Goal: Transaction & Acquisition: Book appointment/travel/reservation

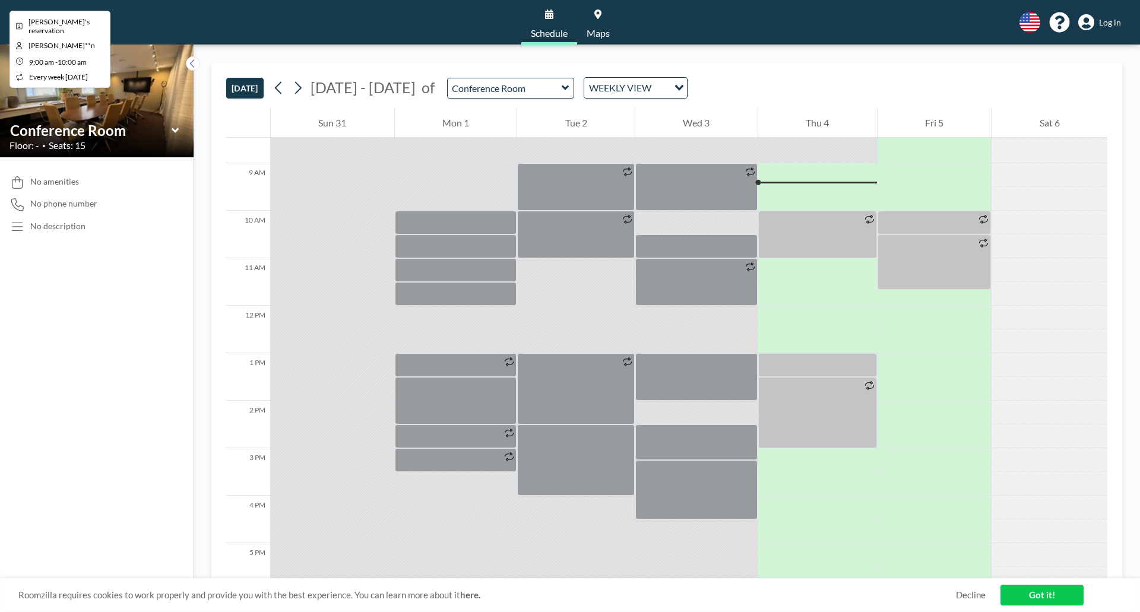
scroll to position [404, 0]
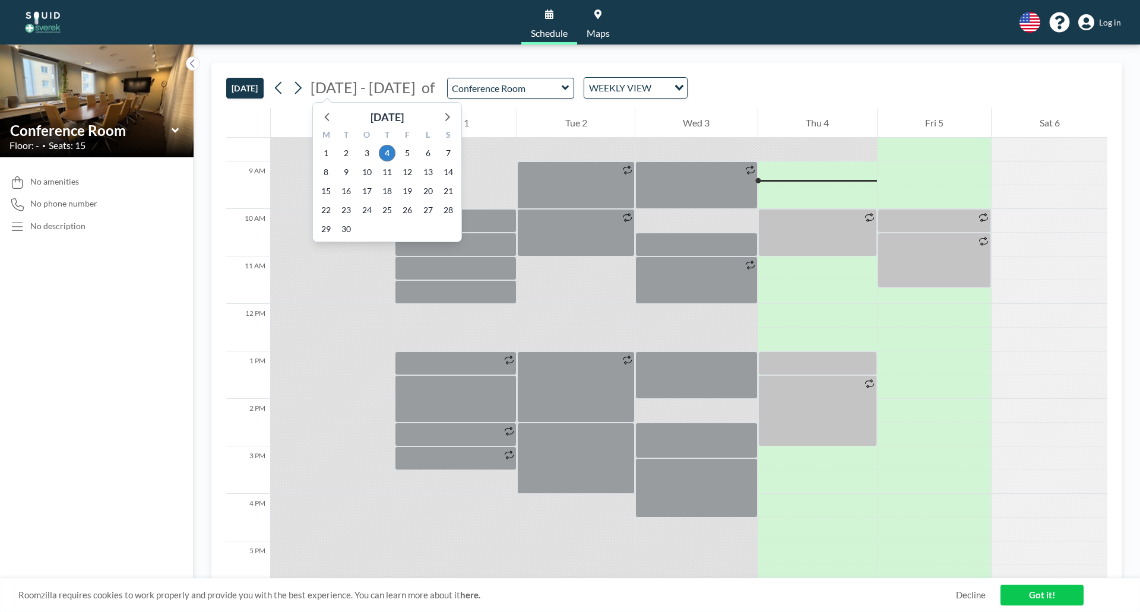
click at [312, 87] on span "[DATE] - [DATE]" at bounding box center [363, 87] width 105 height 18
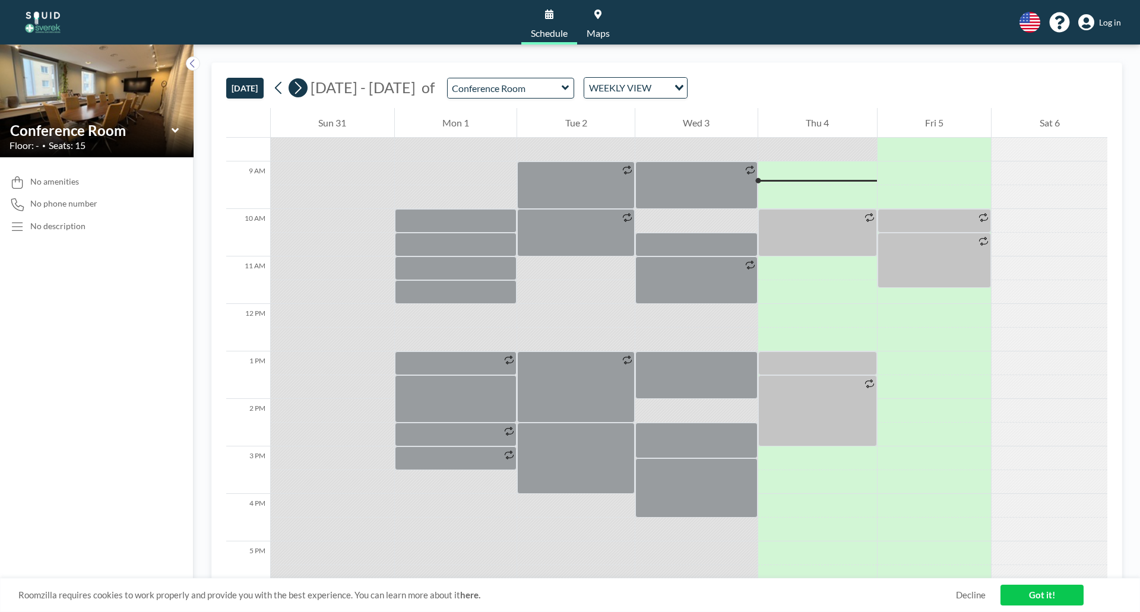
click at [302, 86] on icon at bounding box center [297, 88] width 11 height 18
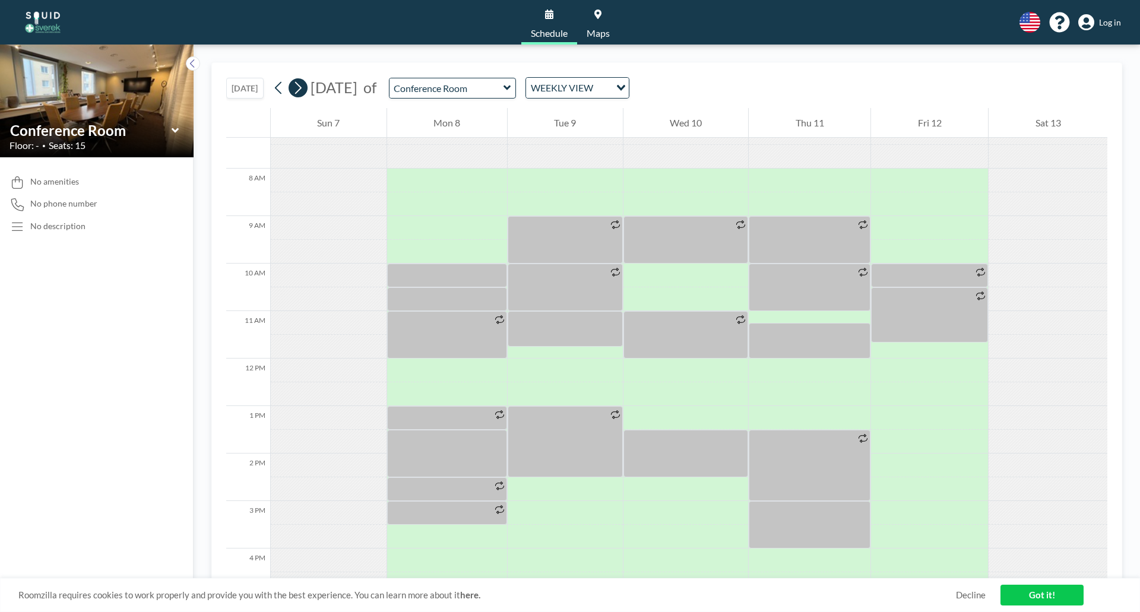
scroll to position [356, 0]
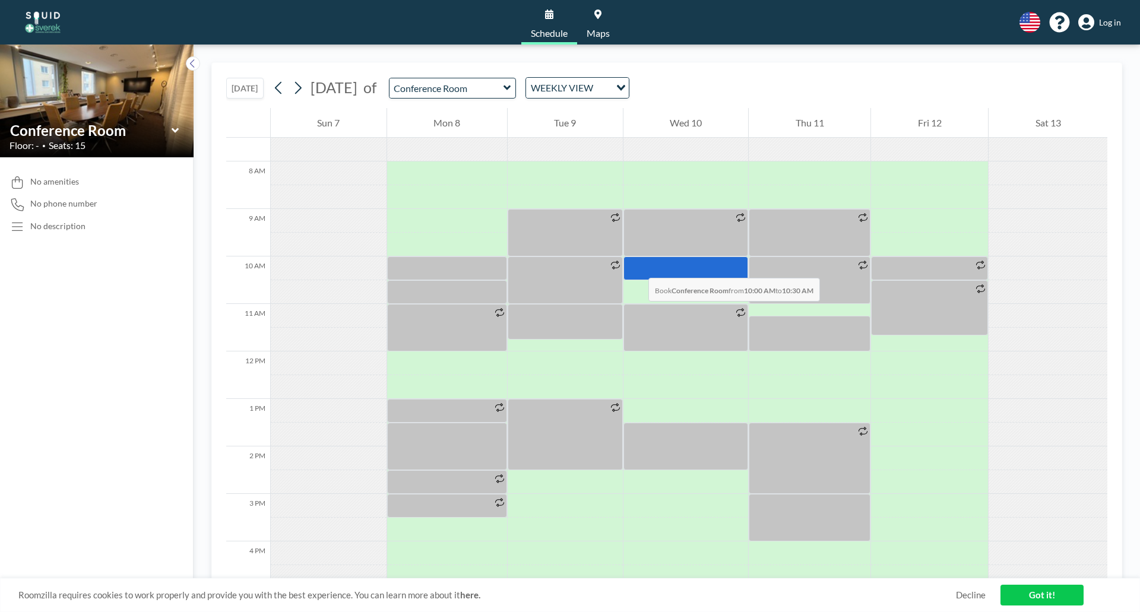
click at [637, 266] on div at bounding box center [686, 269] width 125 height 24
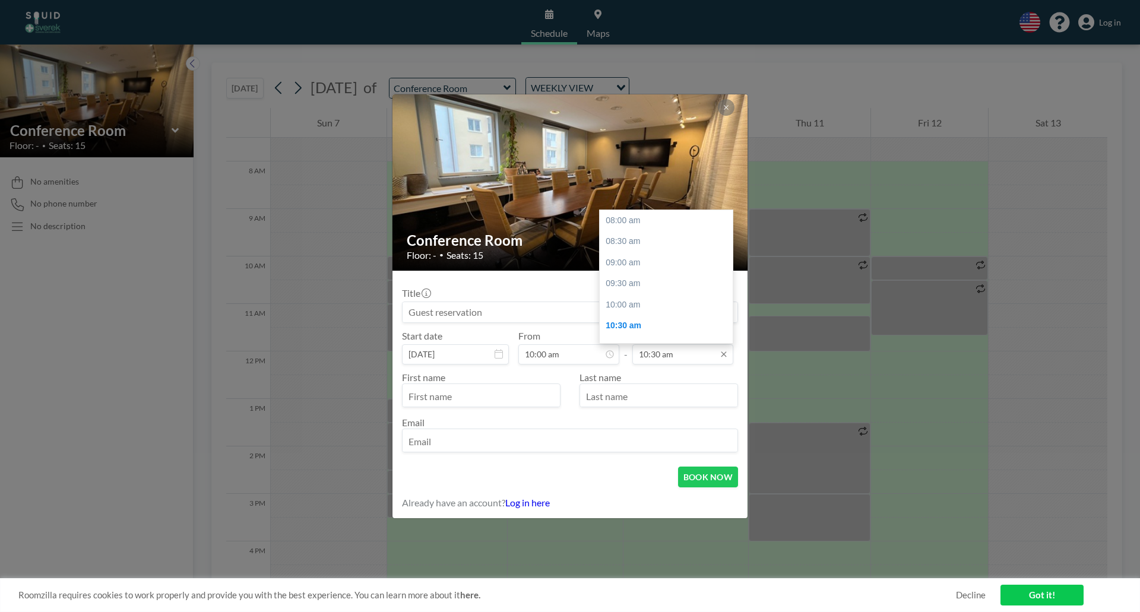
scroll to position [106, 0]
click at [682, 239] on div "11:00 am" at bounding box center [669, 241] width 139 height 21
type input "11:00 am"
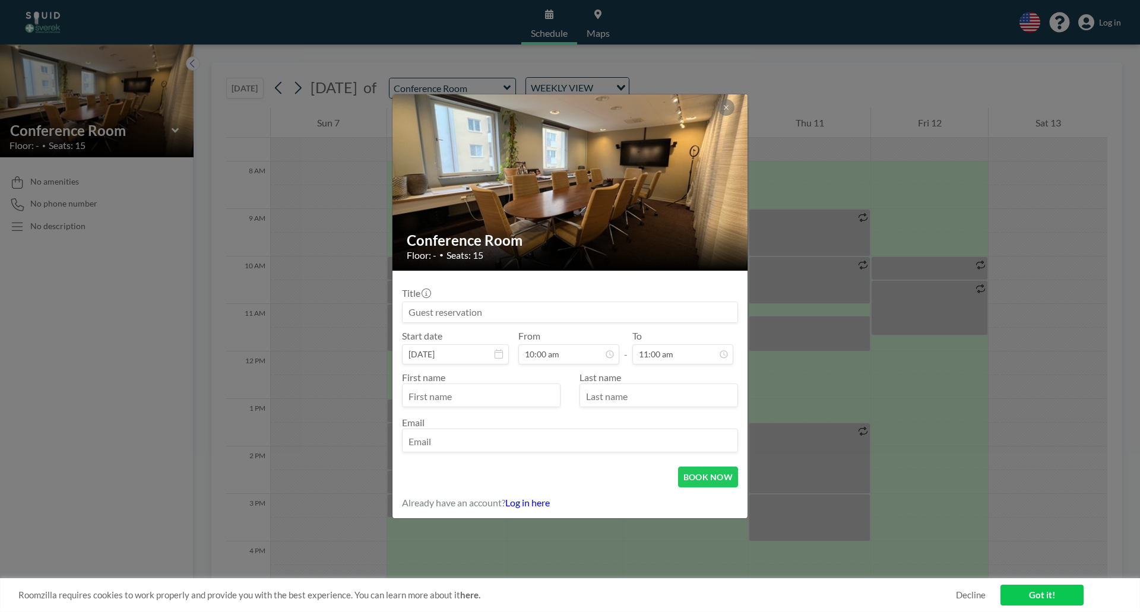
click at [544, 313] on input at bounding box center [570, 312] width 335 height 20
type input "[PERSON_NAME] konf utrustningen"
click at [455, 403] on input "text" at bounding box center [481, 397] width 157 height 20
type input "semra"
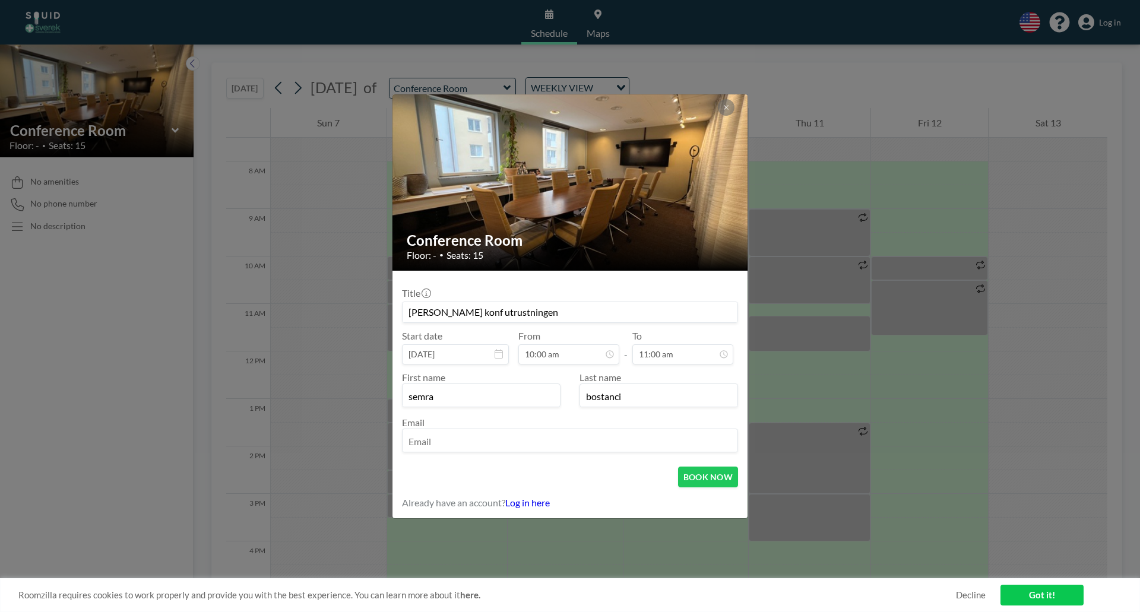
type input "bostanci"
click at [450, 441] on input "email" at bounding box center [570, 442] width 335 height 20
type input "[EMAIL_ADDRESS][DOMAIN_NAME]"
click at [688, 475] on button "BOOK NOW" at bounding box center [708, 477] width 60 height 21
